Goal: Task Accomplishment & Management: Use online tool/utility

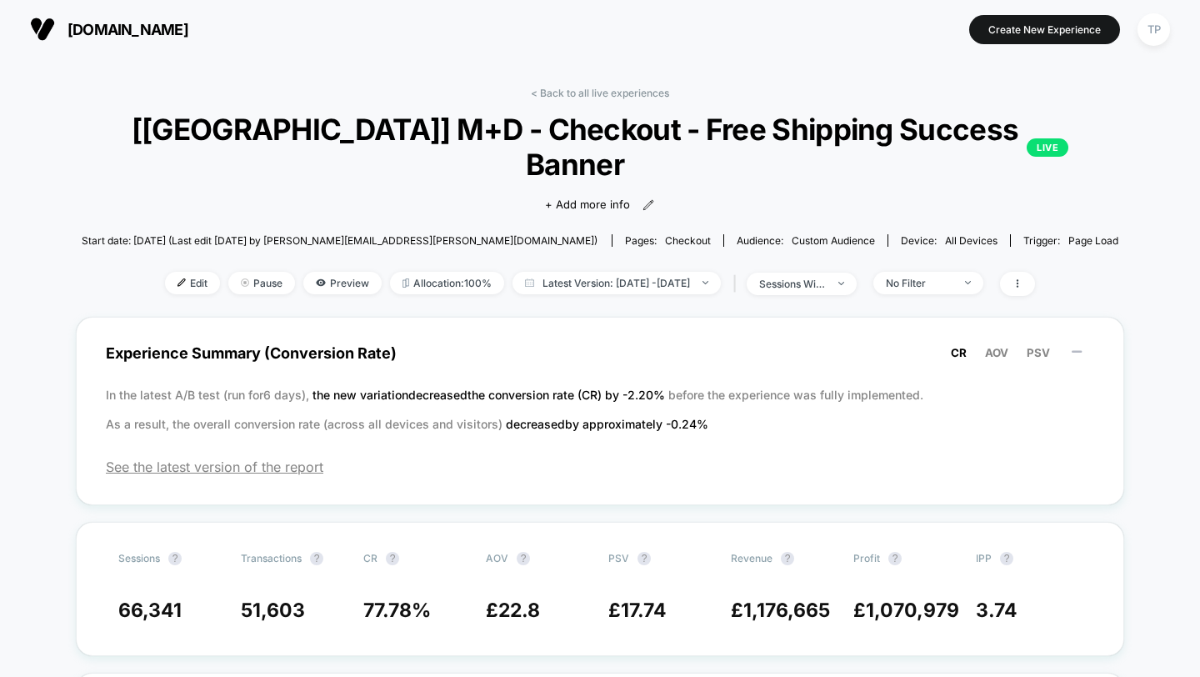
click at [595, 103] on div "< Back to all live experiences [USA] M+D - Checkout - Free Shipping Success Ban…" at bounding box center [600, 202] width 1042 height 230
click at [597, 93] on link "< Back to all live experiences" at bounding box center [600, 93] width 138 height 13
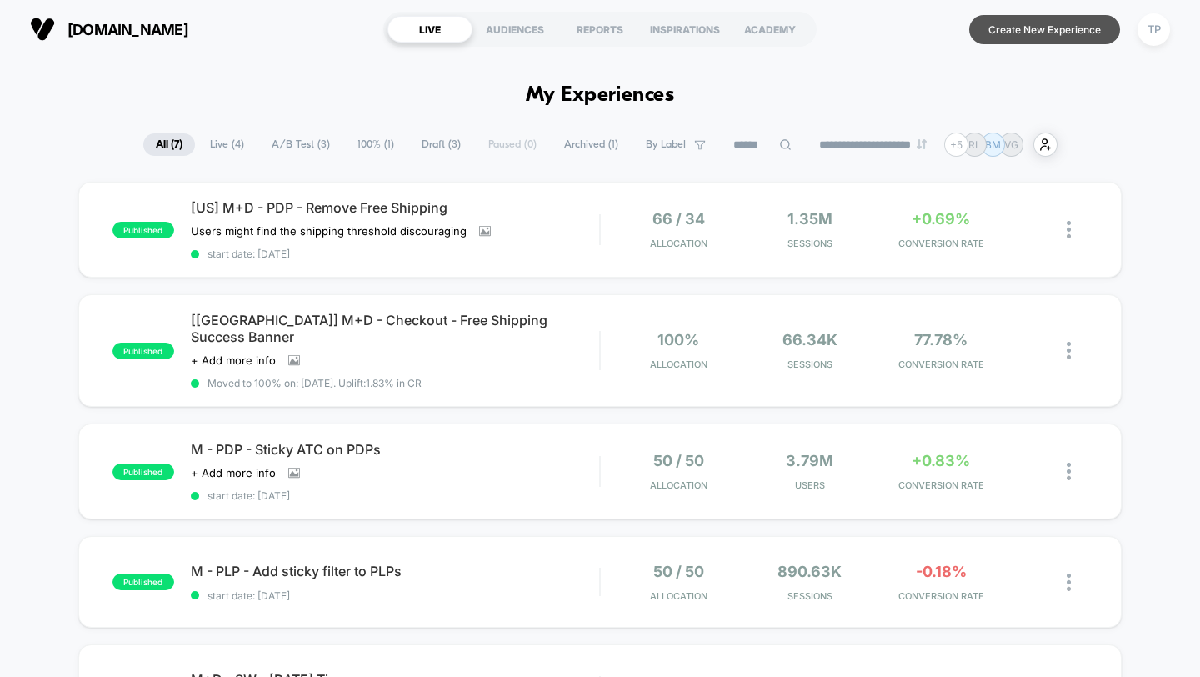
click at [1021, 33] on button "Create New Experience" at bounding box center [1044, 29] width 151 height 29
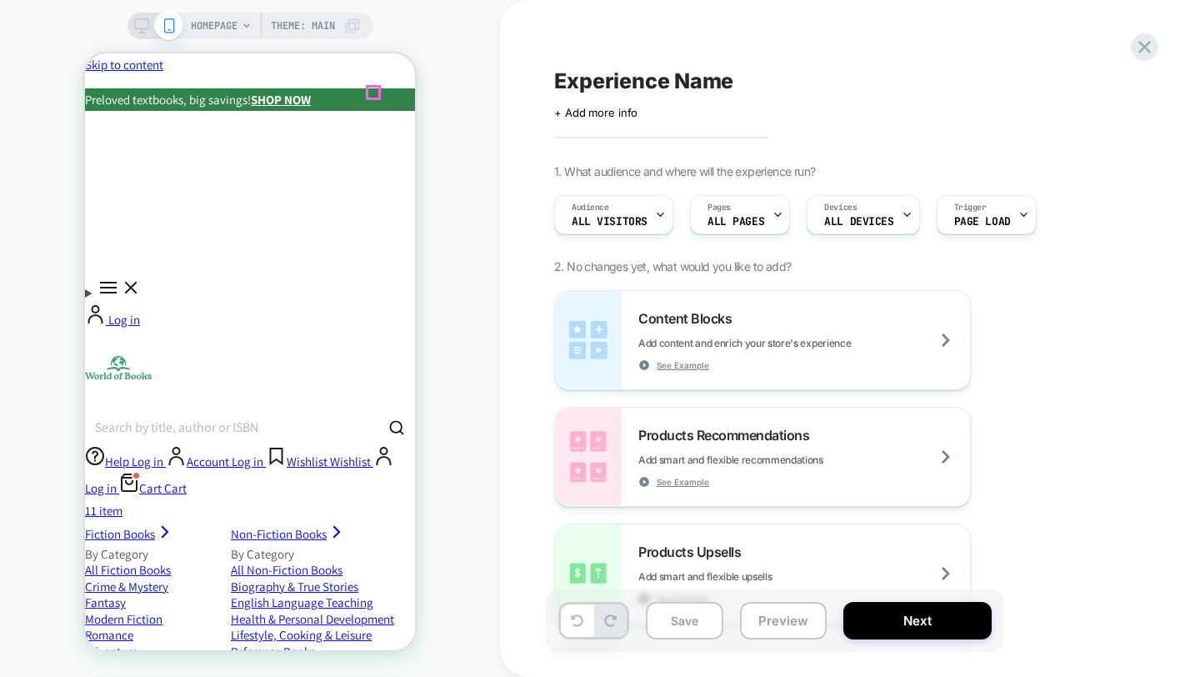
click at [85, 53] on icon "Close" at bounding box center [85, 53] width 0 height 0
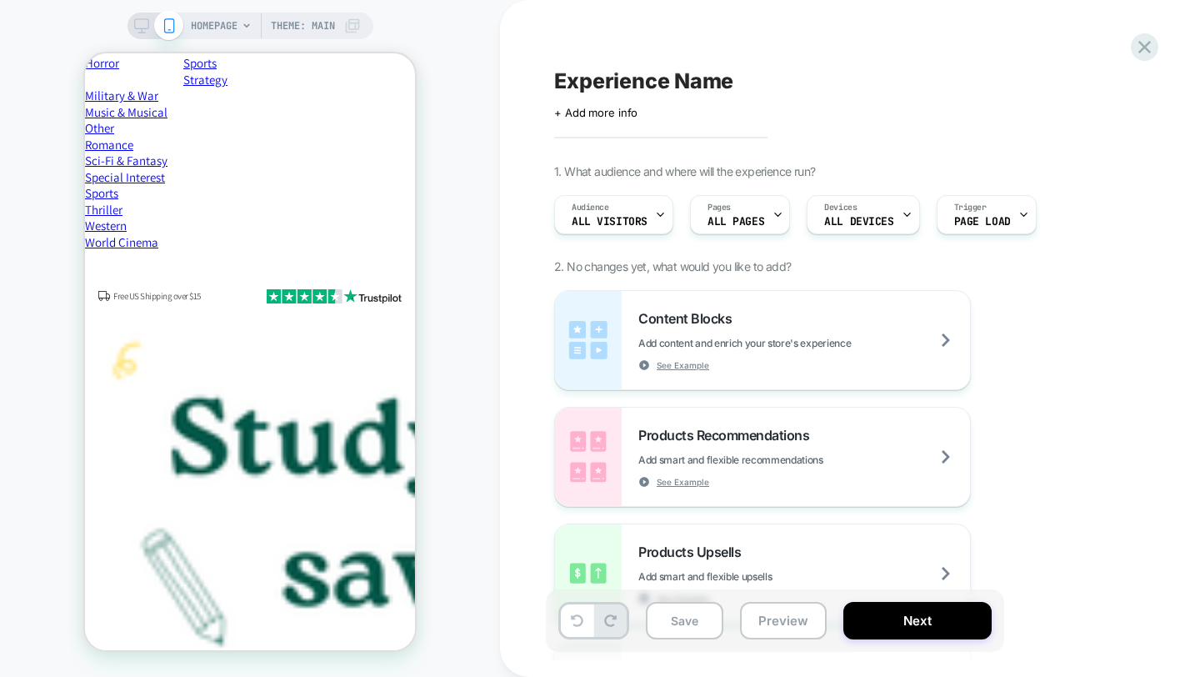
scroll to position [2318, 0]
